Goal: Use online tool/utility: Utilize a website feature to perform a specific function

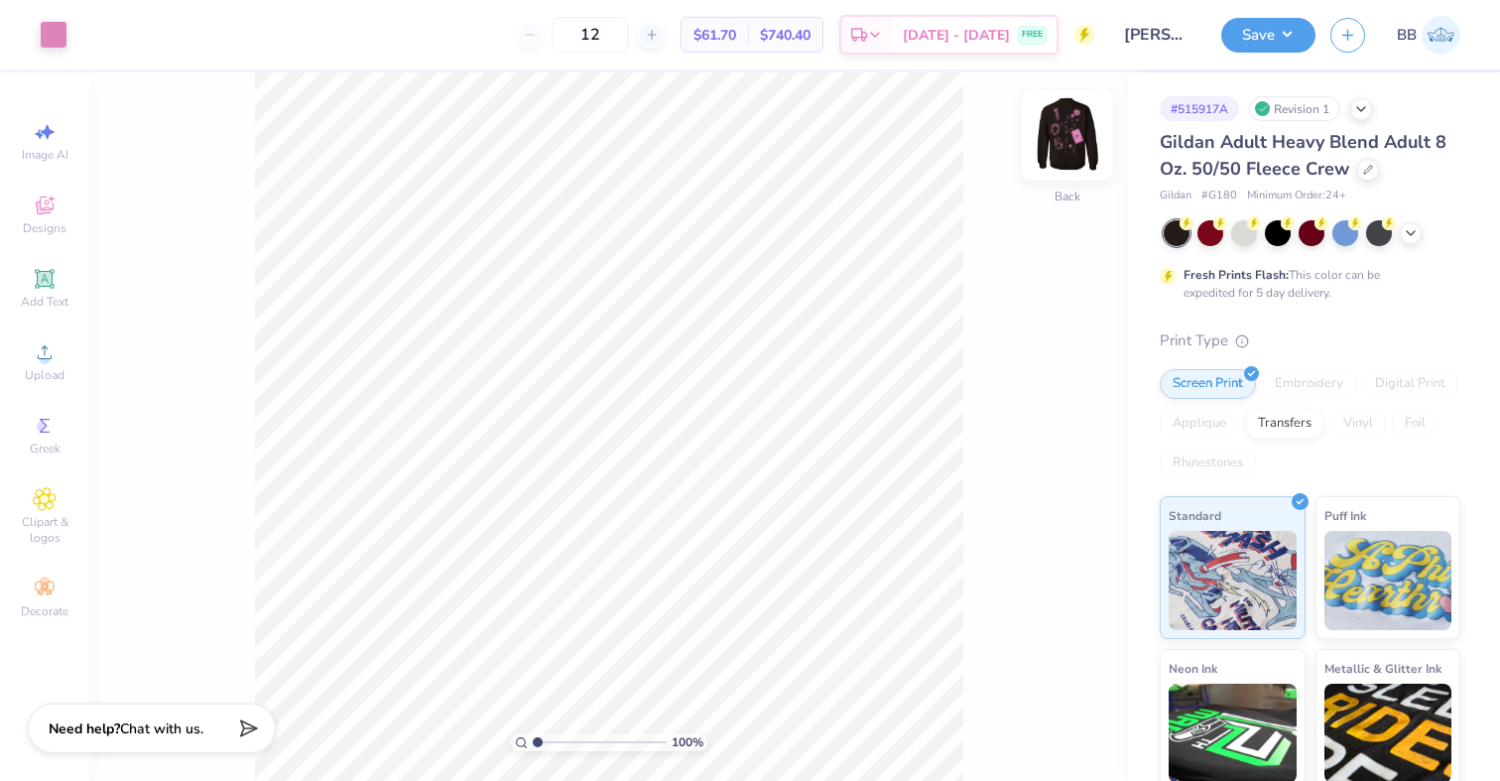
click at [1070, 145] on img at bounding box center [1067, 134] width 79 height 79
click at [1073, 145] on img at bounding box center [1067, 134] width 79 height 79
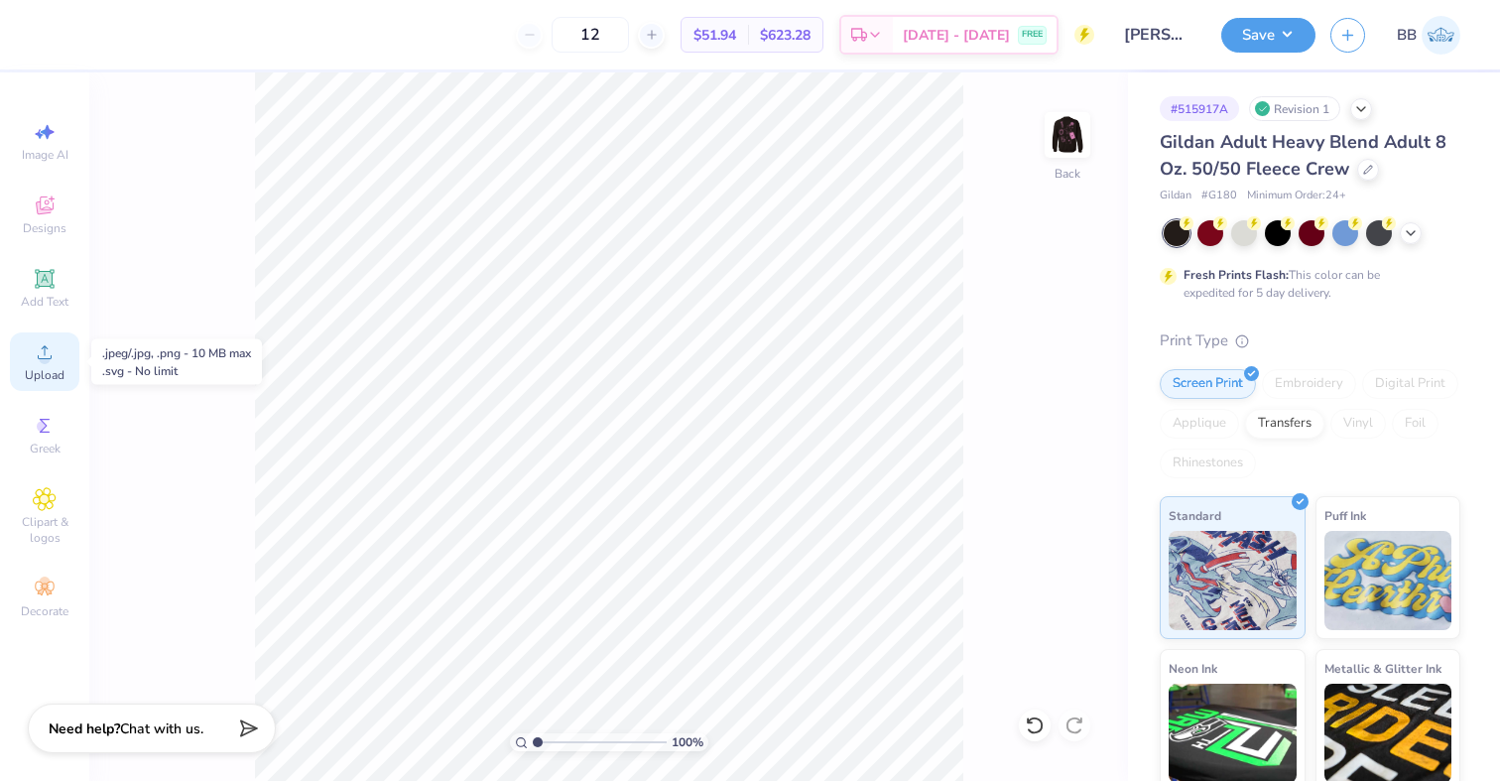
click at [33, 360] on icon at bounding box center [45, 352] width 24 height 24
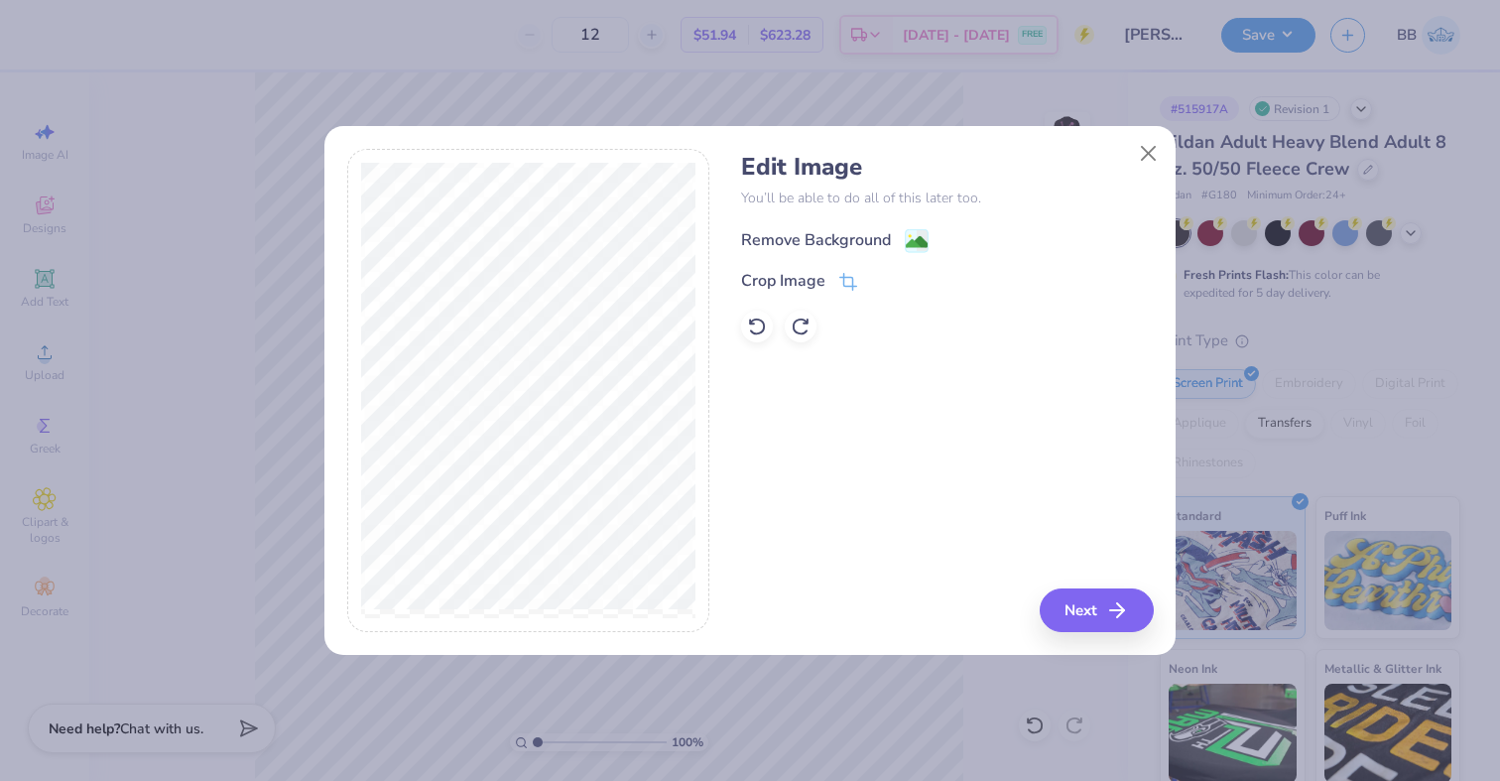
click at [911, 232] on image at bounding box center [917, 242] width 22 height 22
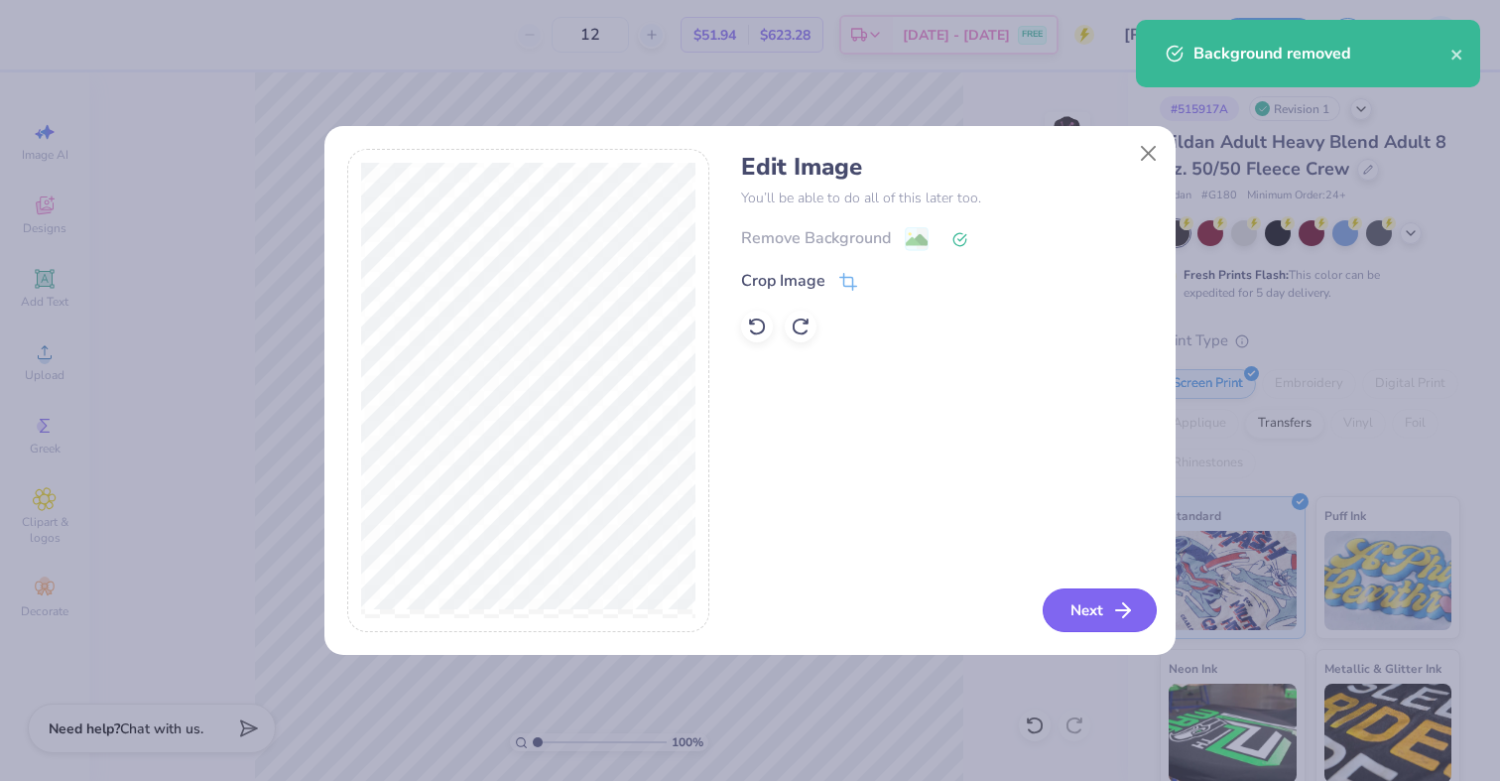
click at [1086, 609] on button "Next" at bounding box center [1100, 610] width 114 height 44
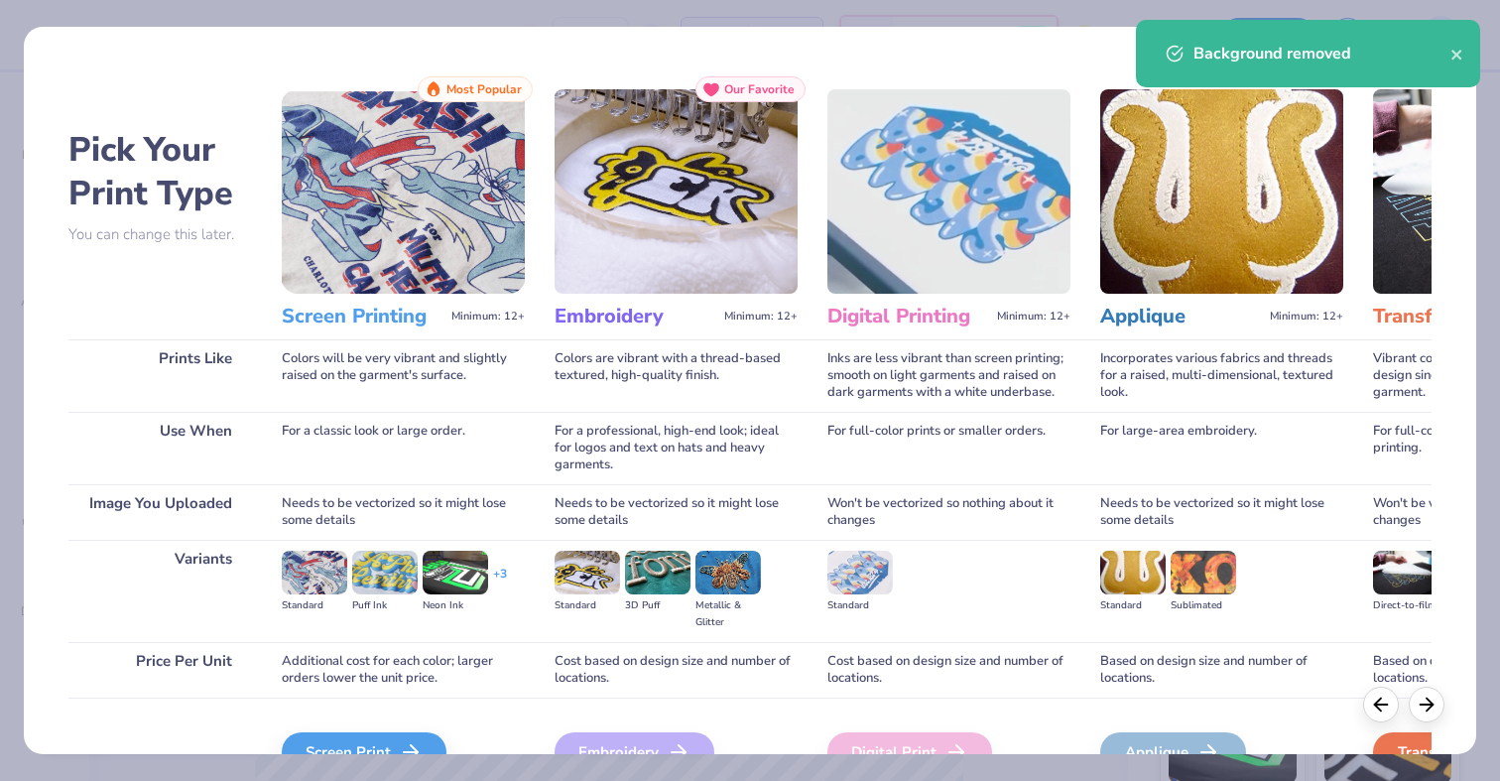
scroll to position [109, 0]
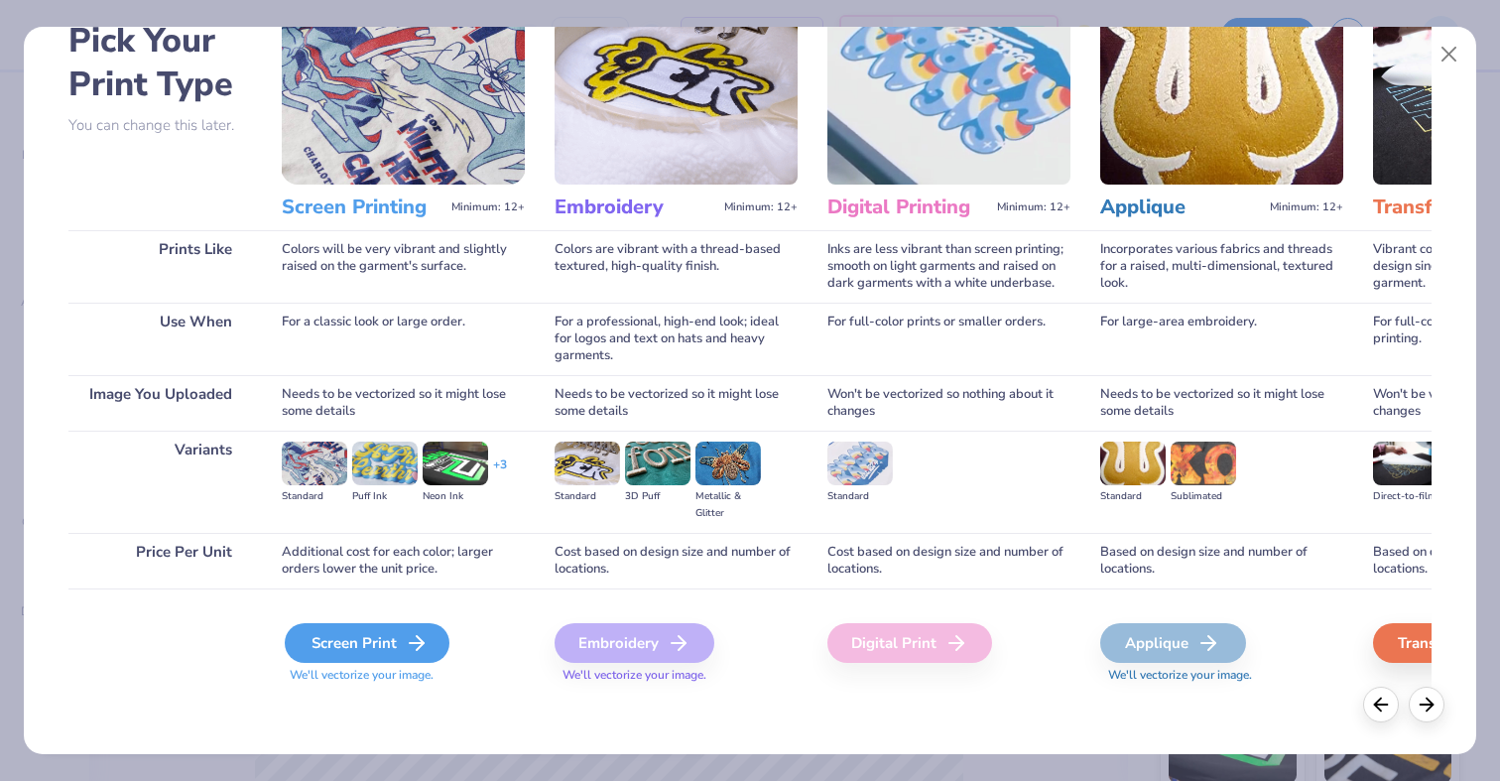
click at [354, 637] on div "Screen Print" at bounding box center [367, 643] width 165 height 40
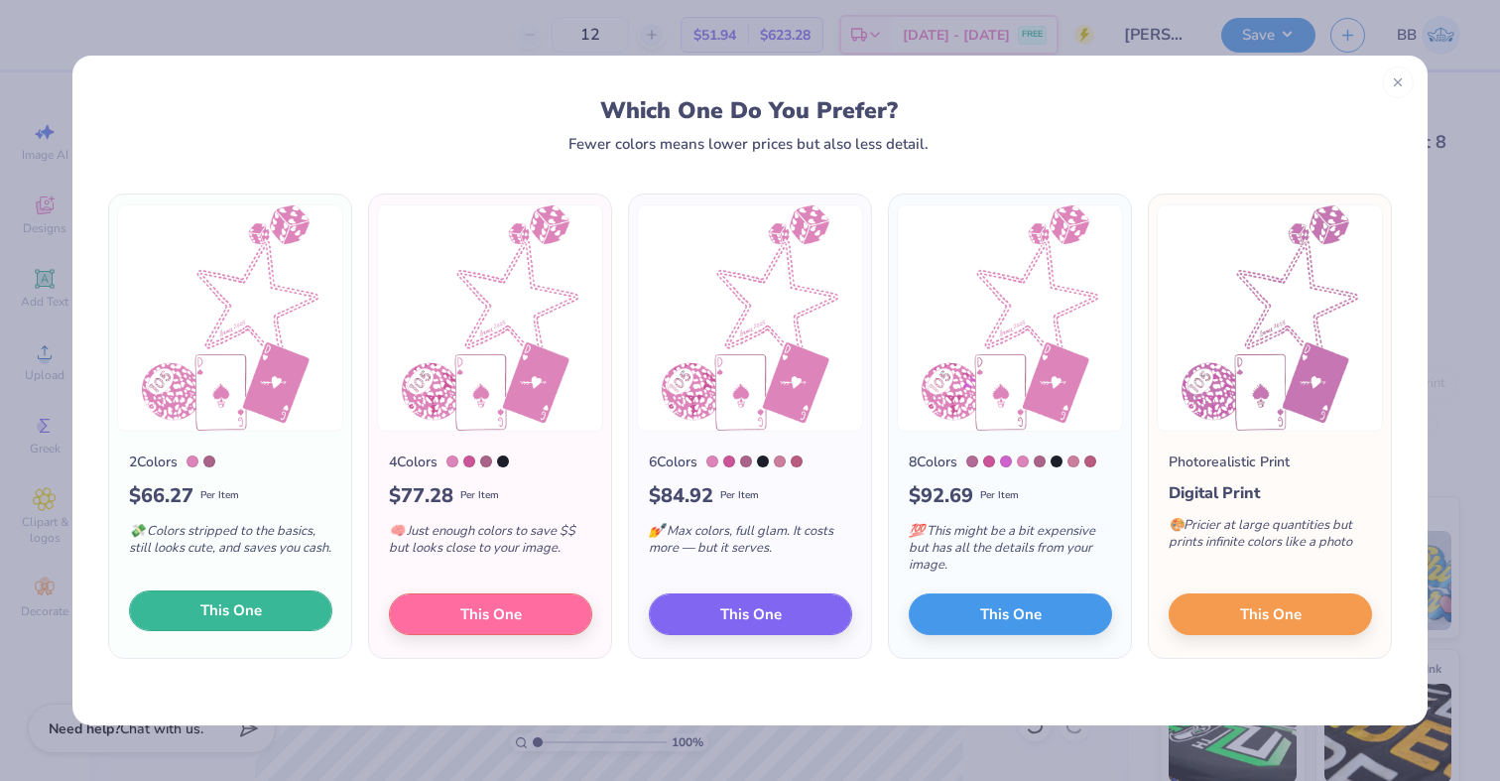
click at [222, 602] on span "This One" at bounding box center [231, 610] width 62 height 23
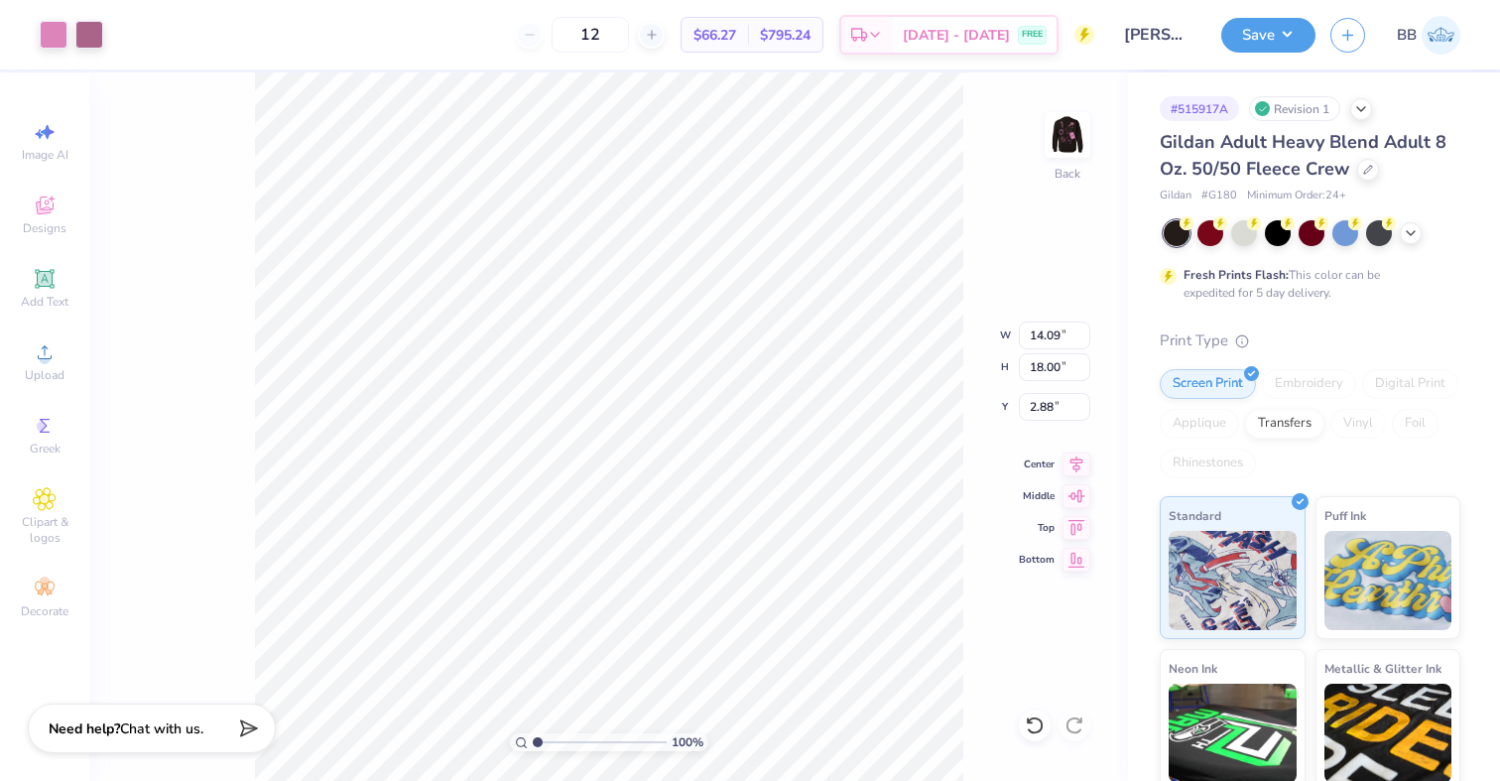
type input "5.25"
type input "12.73"
type input "16.26"
type input "6.99"
click at [1303, 41] on button "Save" at bounding box center [1269, 32] width 94 height 35
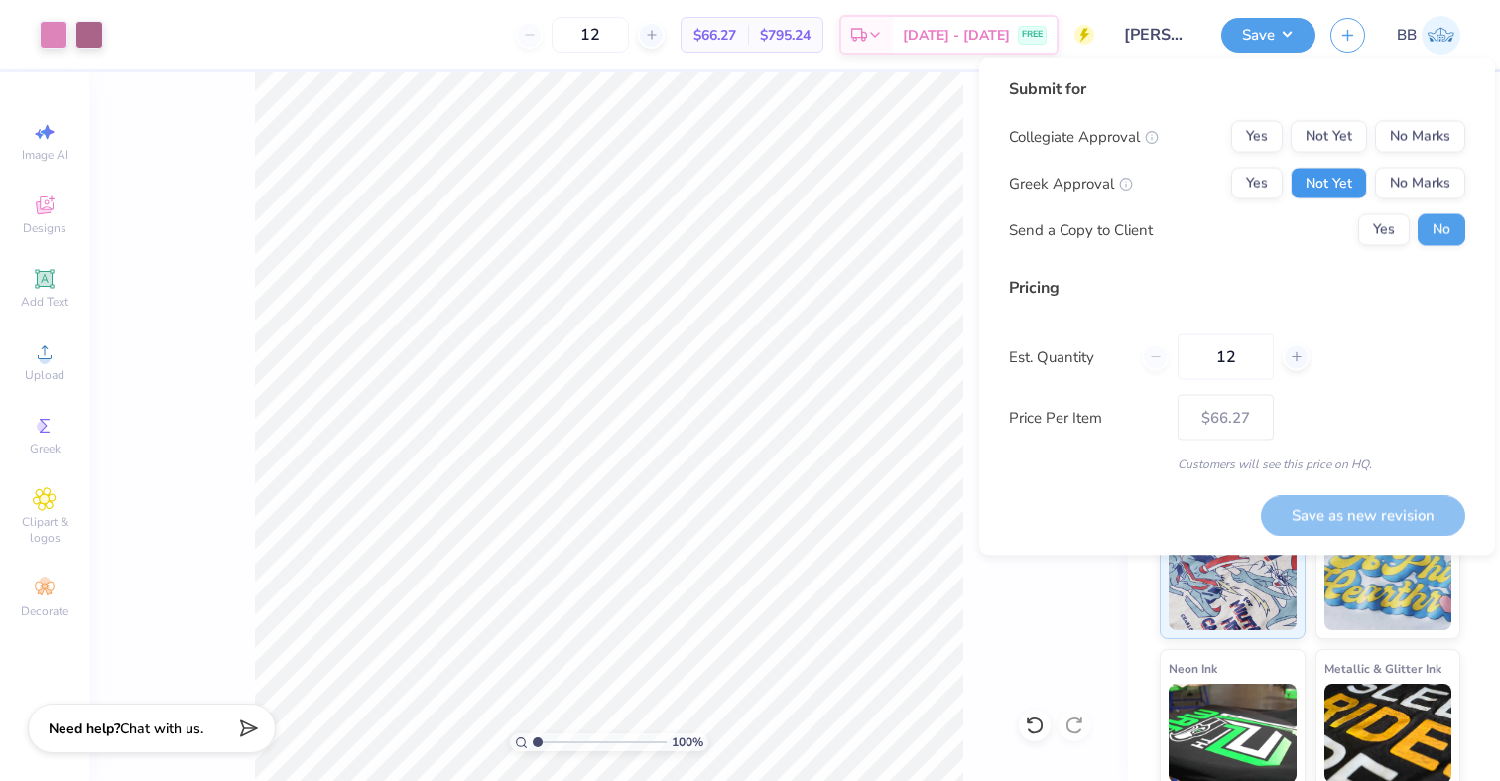
click at [1347, 182] on button "Not Yet" at bounding box center [1329, 184] width 76 height 32
click at [1402, 139] on button "No Marks" at bounding box center [1420, 137] width 90 height 32
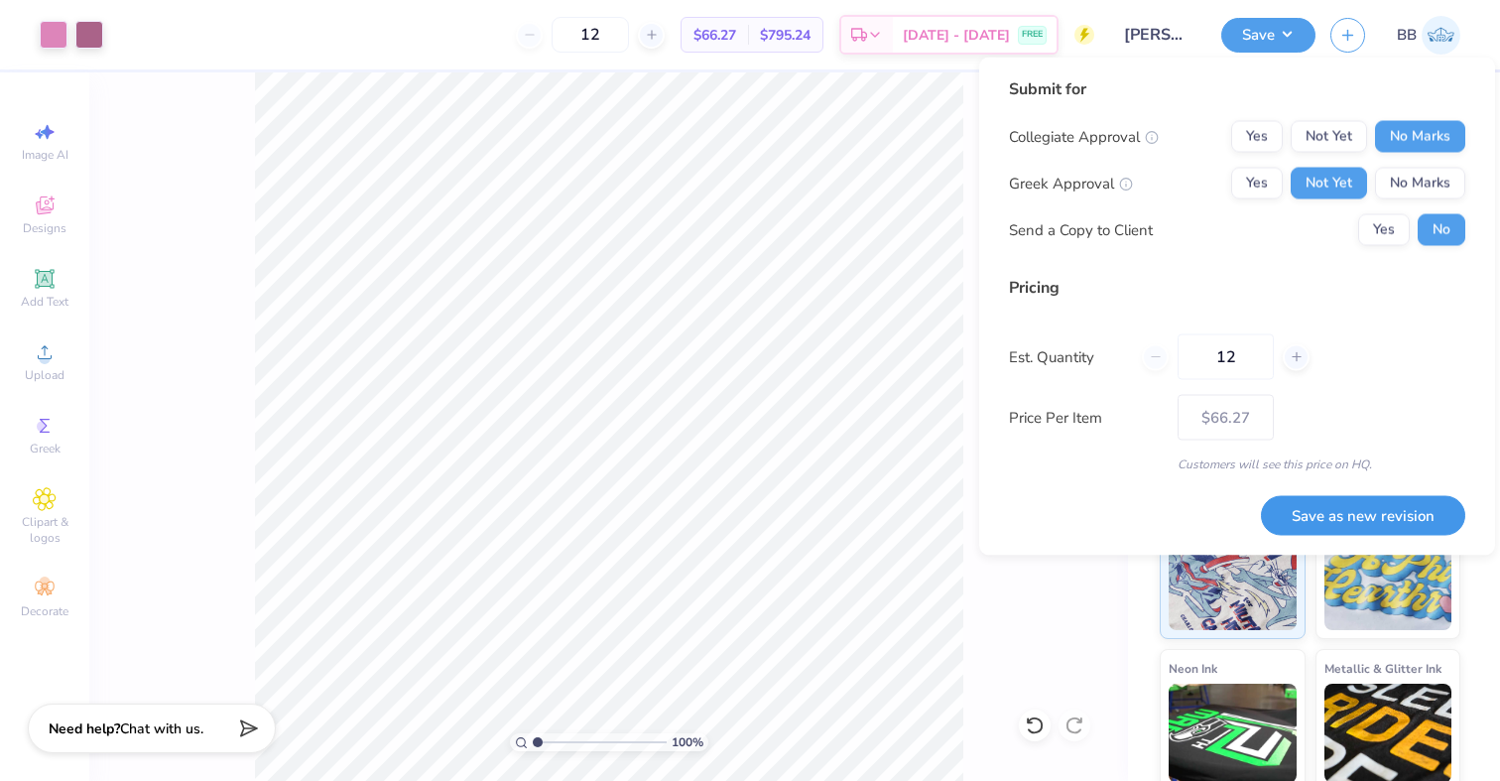
click at [1347, 519] on button "Save as new revision" at bounding box center [1363, 515] width 204 height 41
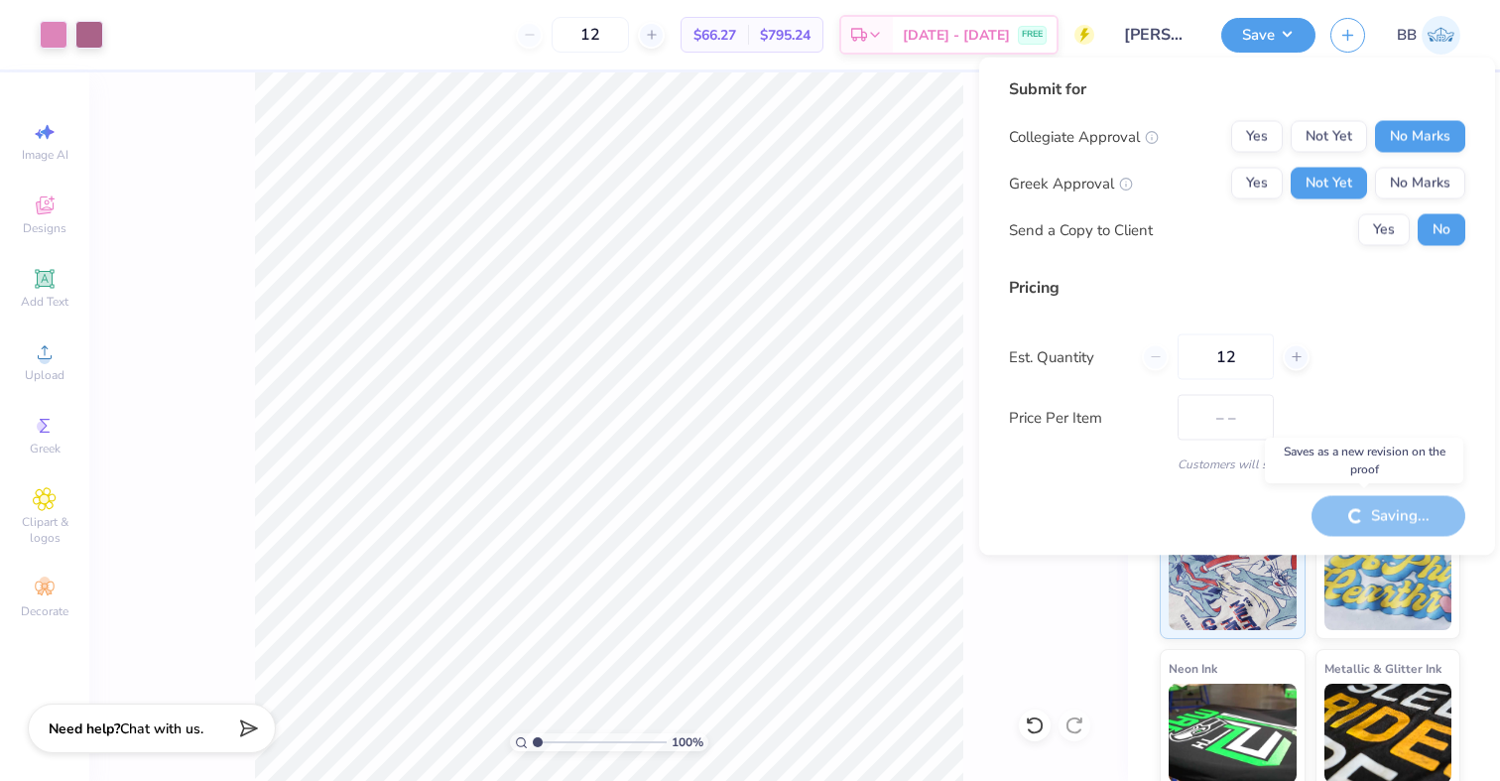
type input "$66.27"
